Goal: Information Seeking & Learning: Check status

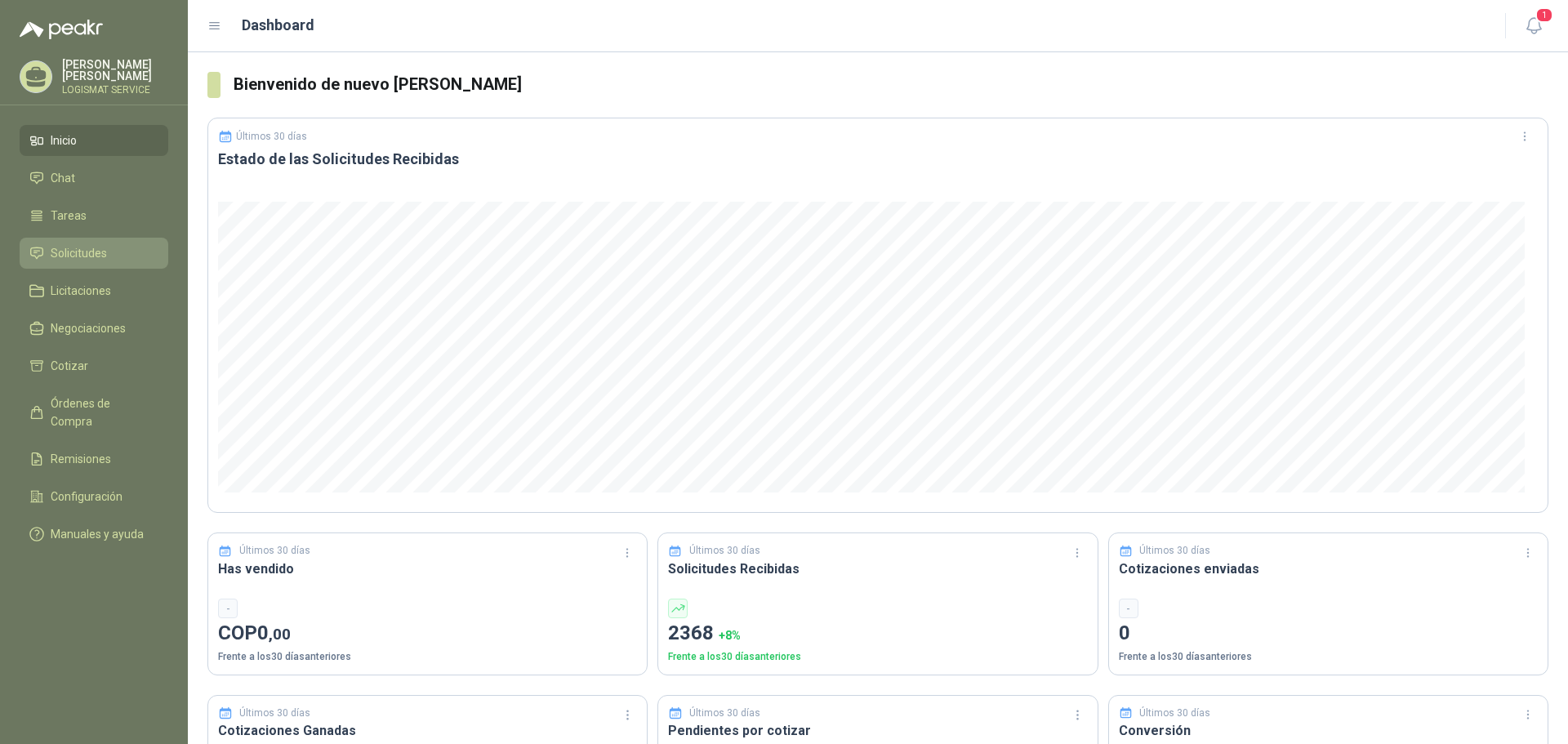
click at [83, 244] on span "Solicitudes" at bounding box center [79, 252] width 57 height 18
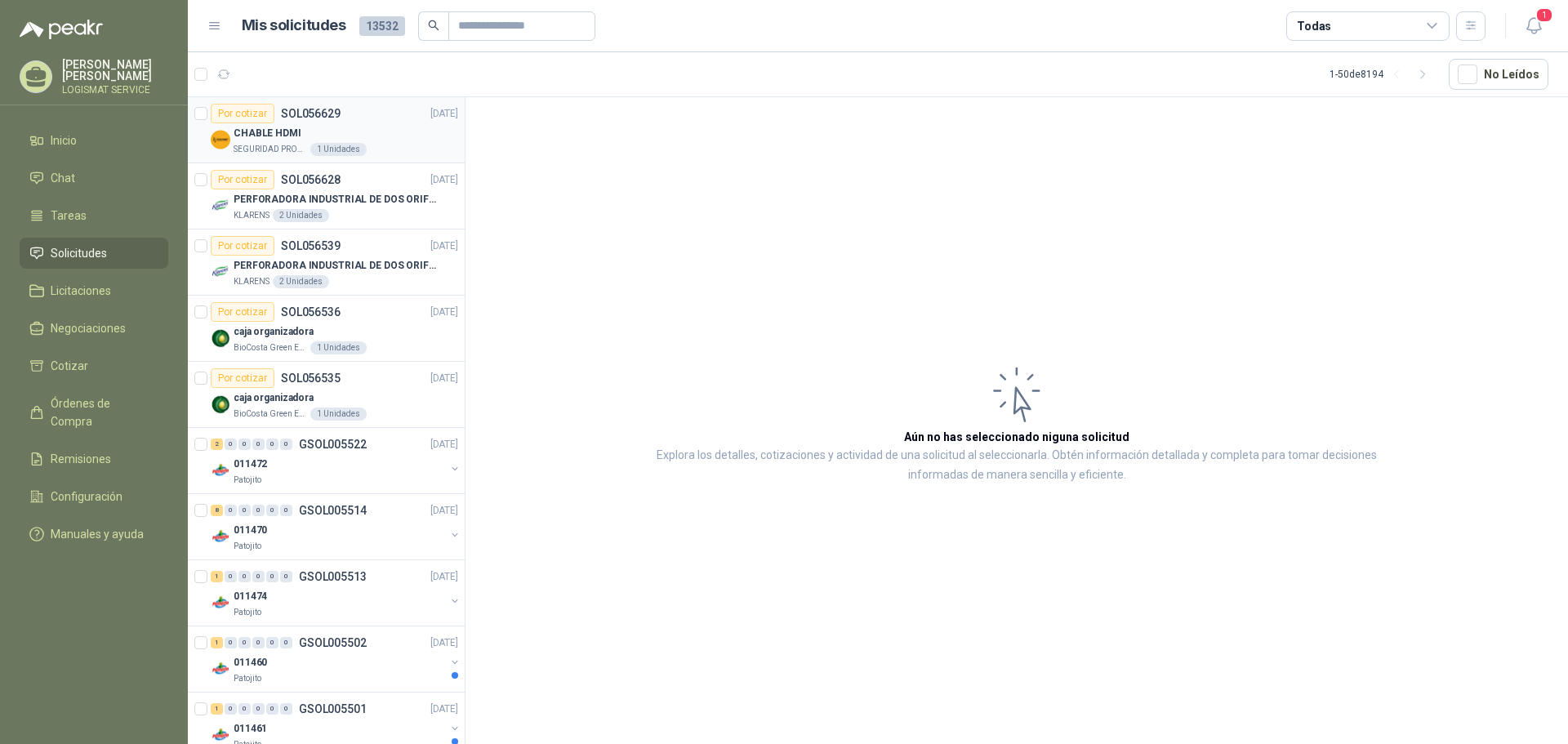
click at [379, 126] on div "CHABLE HDMI" at bounding box center [346, 133] width 225 height 19
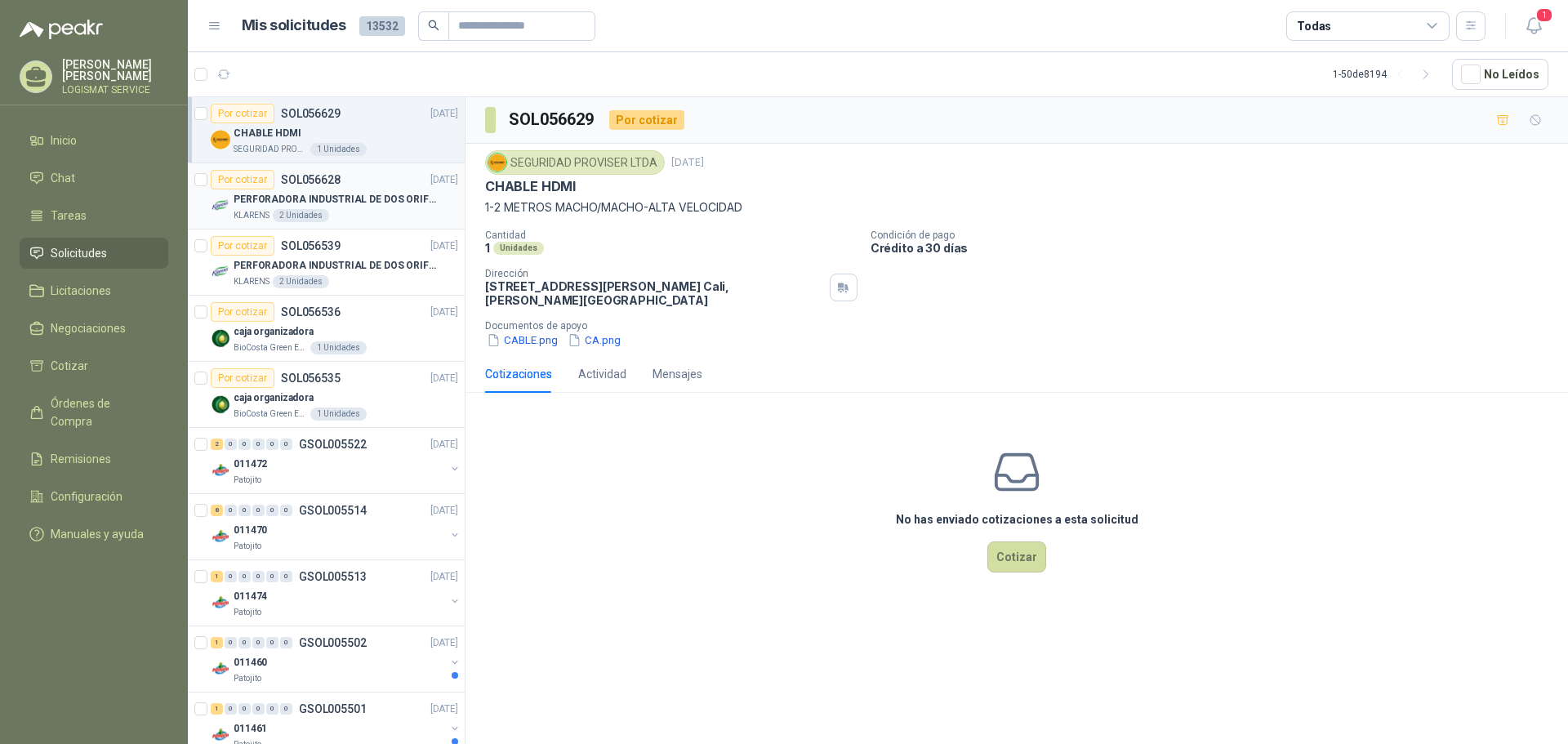
click at [395, 192] on p "PERFORADORA INDUSTRIAL DE DOS ORIFICIOS" at bounding box center [335, 199] width 203 height 16
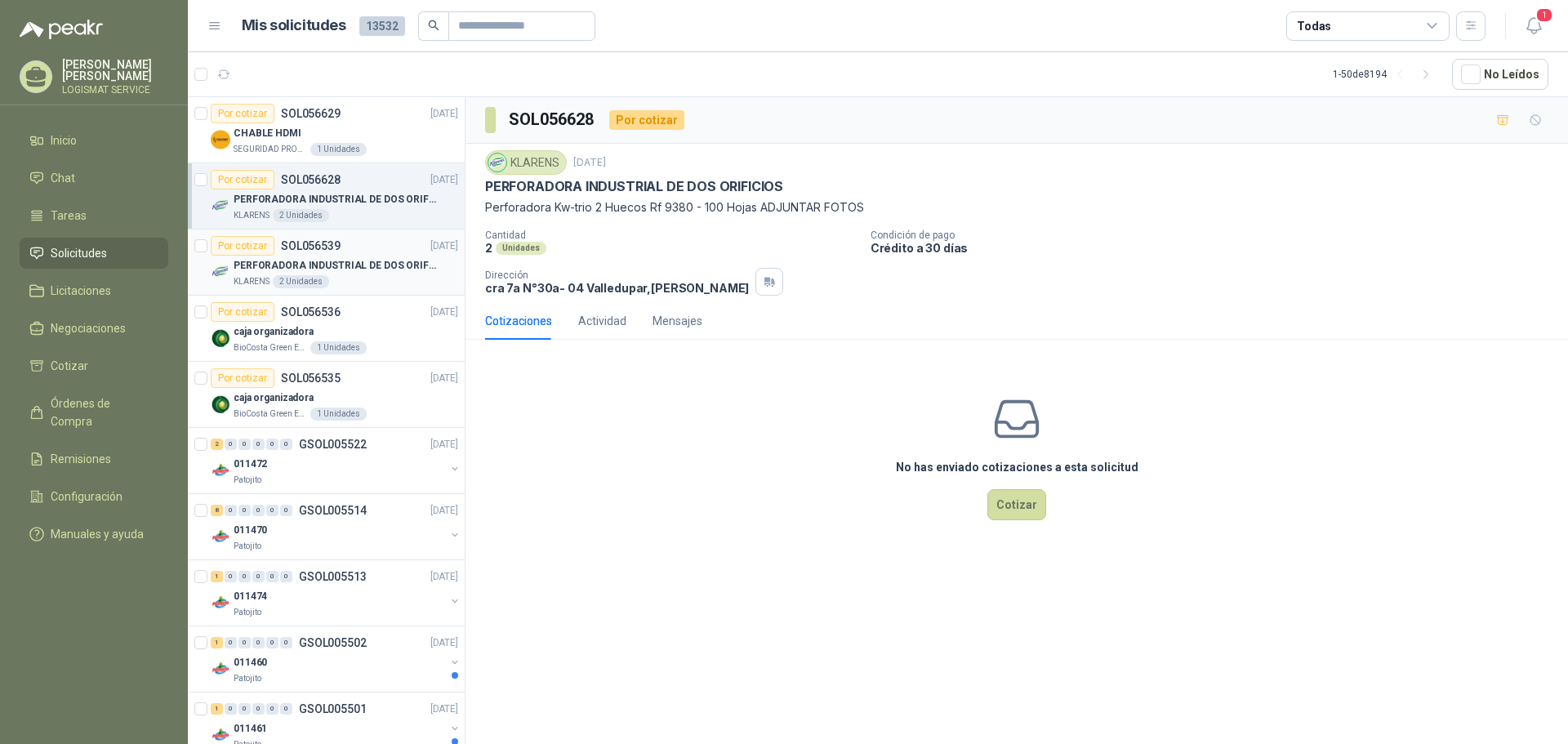
click at [345, 284] on div "KLARENS 2 Unidades" at bounding box center [346, 282] width 225 height 13
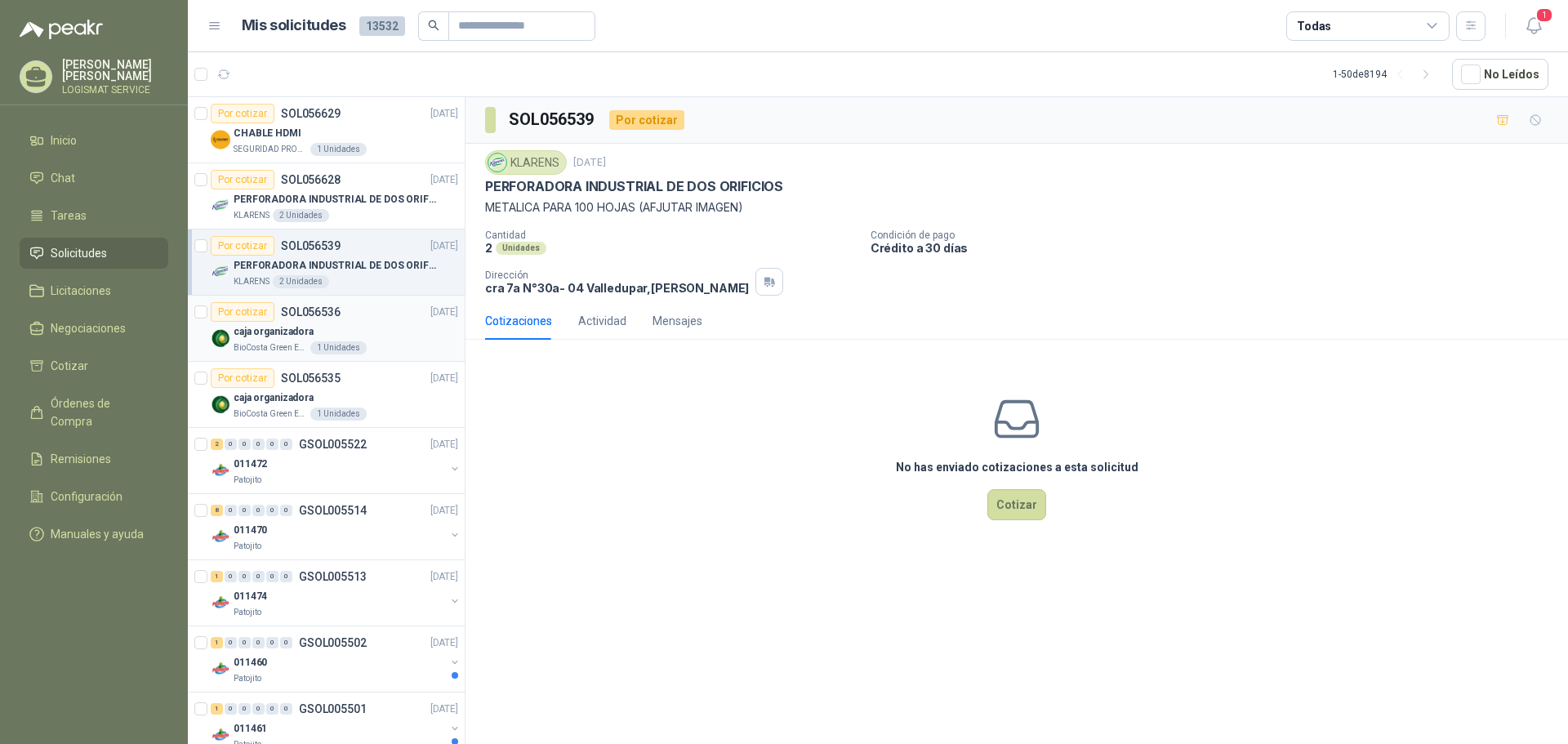
click at [363, 312] on div "Por cotizar SOL056536 [DATE]" at bounding box center [334, 312] width 248 height 19
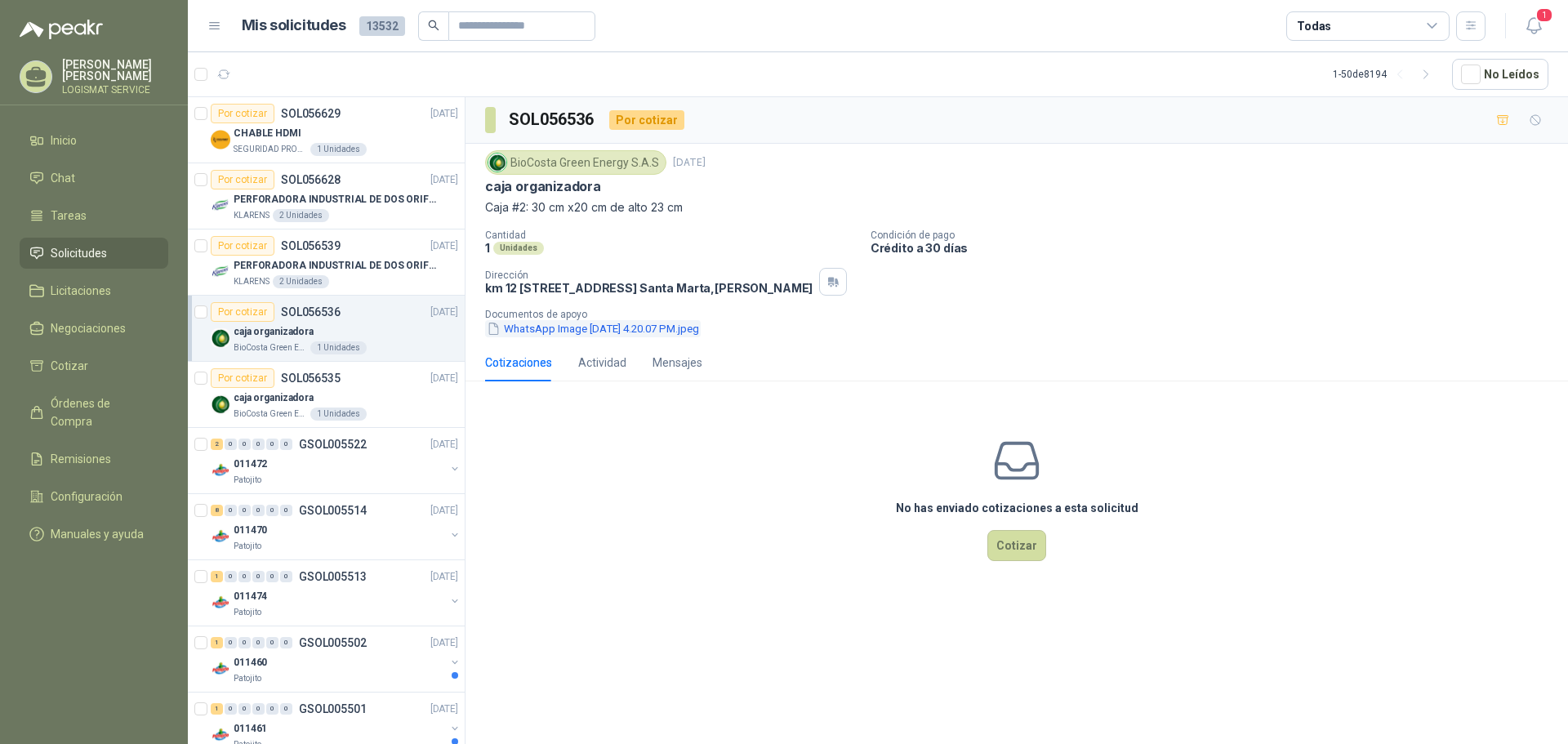
click at [579, 338] on button "WhatsApp Image [DATE] 4.20.07 PM.jpeg" at bounding box center [593, 328] width 215 height 17
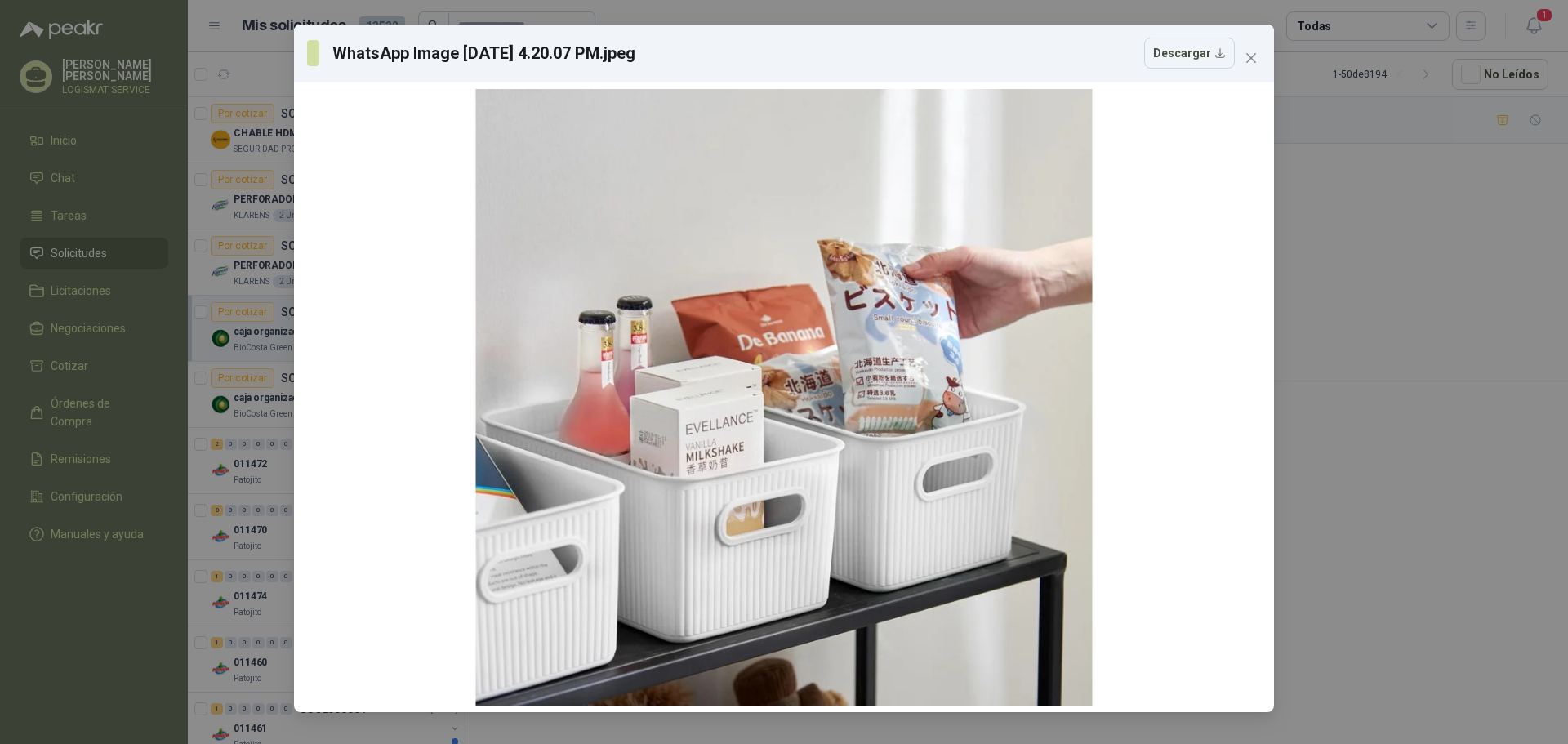
drag, startPoint x: 1247, startPoint y: 50, endPoint x: 1158, endPoint y: 67, distance: 90.6
click at [1244, 52] on button "Close" at bounding box center [1252, 58] width 26 height 26
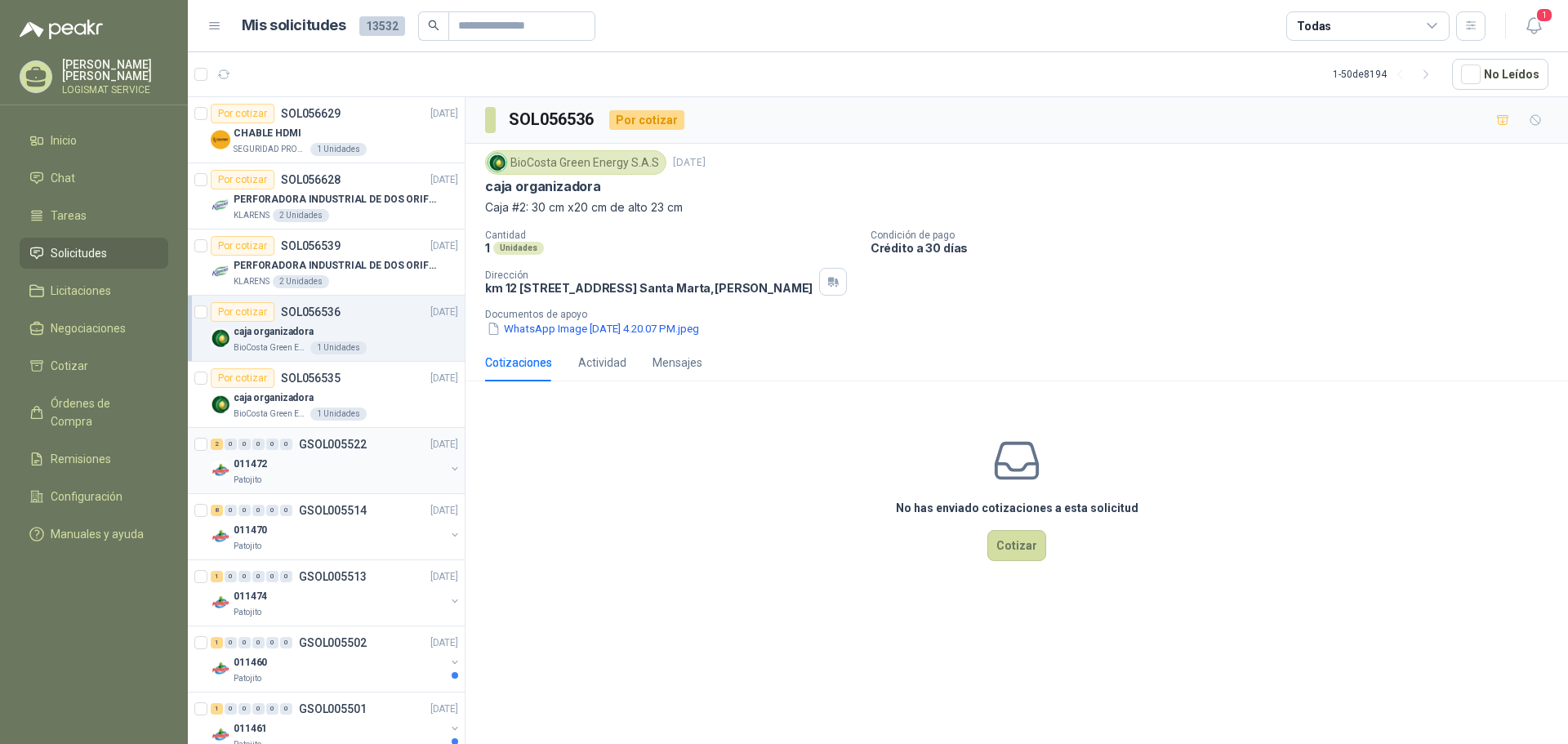
click at [364, 461] on div "011472" at bounding box center [340, 464] width 212 height 19
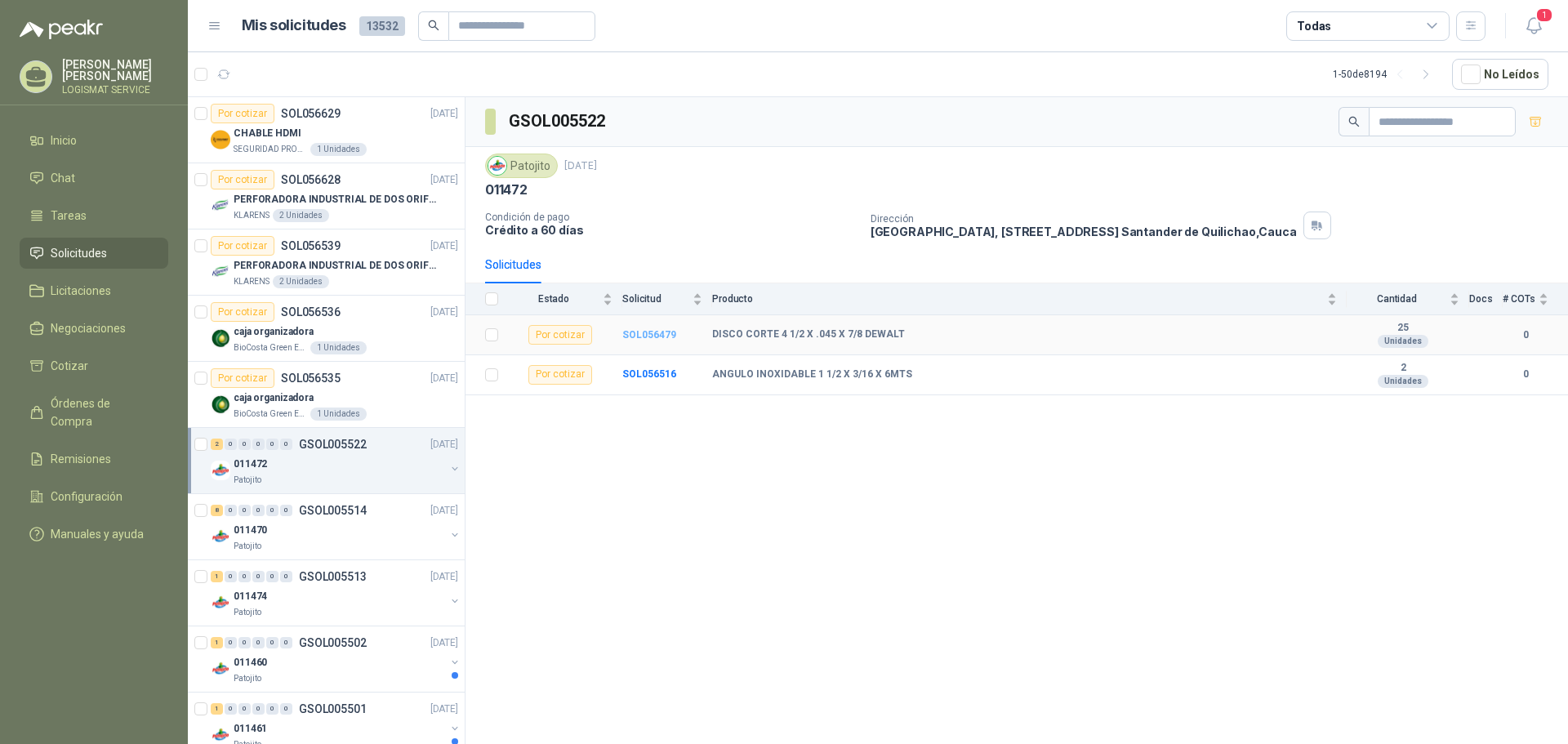
click at [638, 335] on b "SOL056479" at bounding box center [649, 335] width 54 height 11
